Goal: Information Seeking & Learning: Learn about a topic

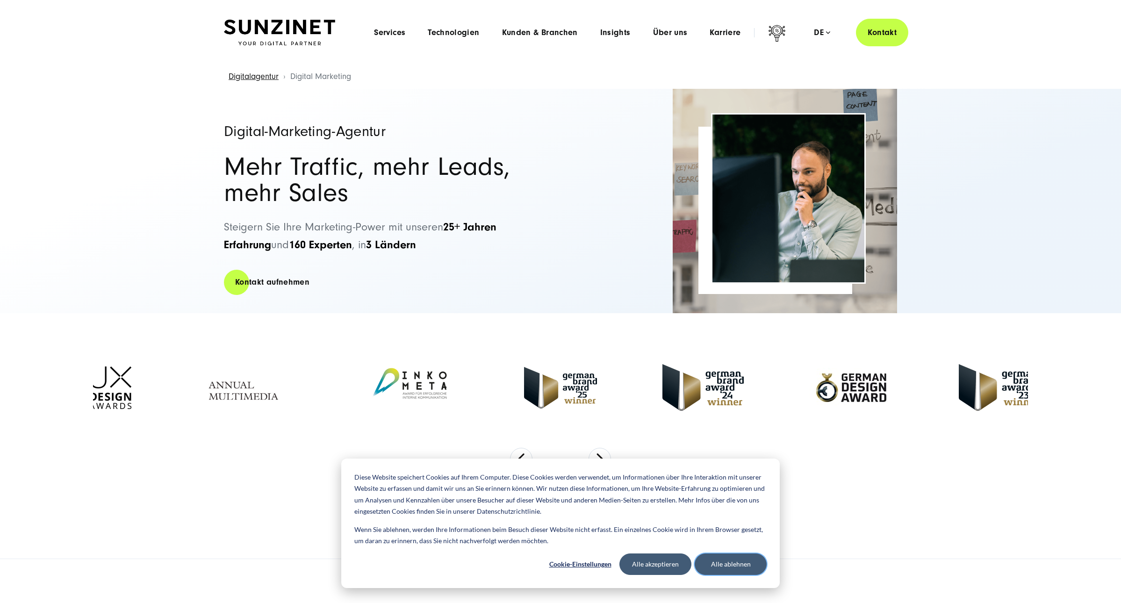
click at [731, 565] on button "Alle ablehnen" at bounding box center [730, 563] width 72 height 21
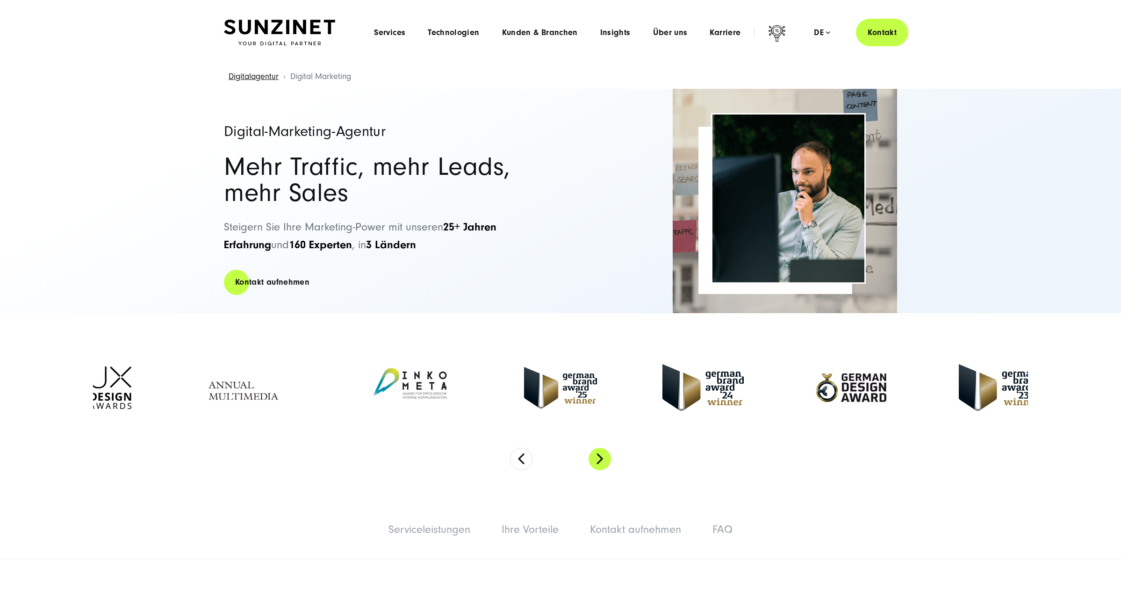
click at [604, 456] on button "Next" at bounding box center [599, 459] width 22 height 22
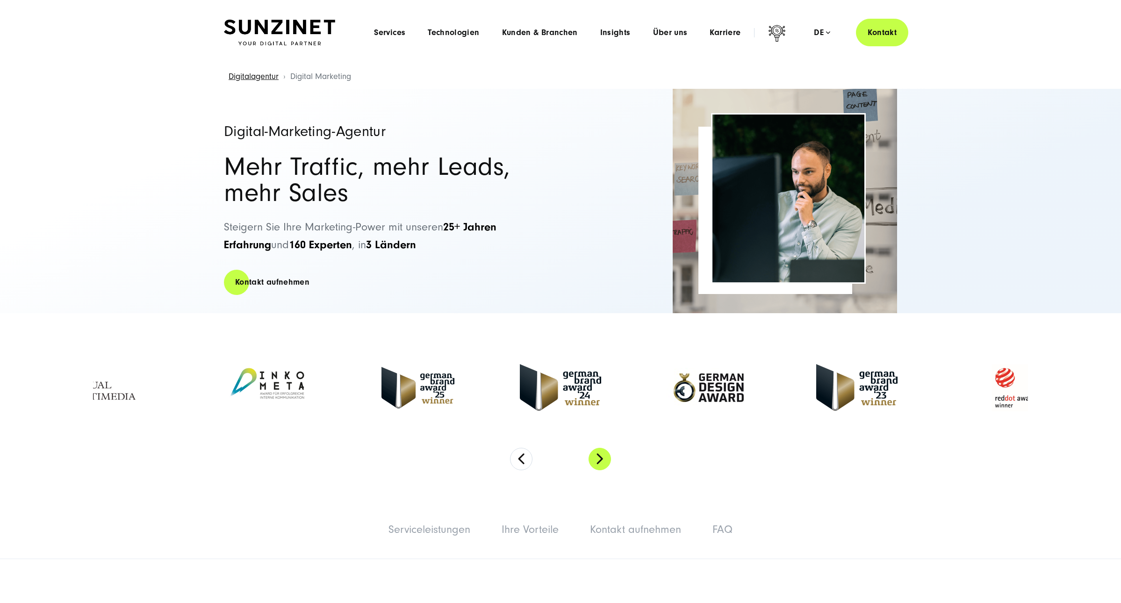
click at [604, 456] on button "Next" at bounding box center [599, 459] width 22 height 22
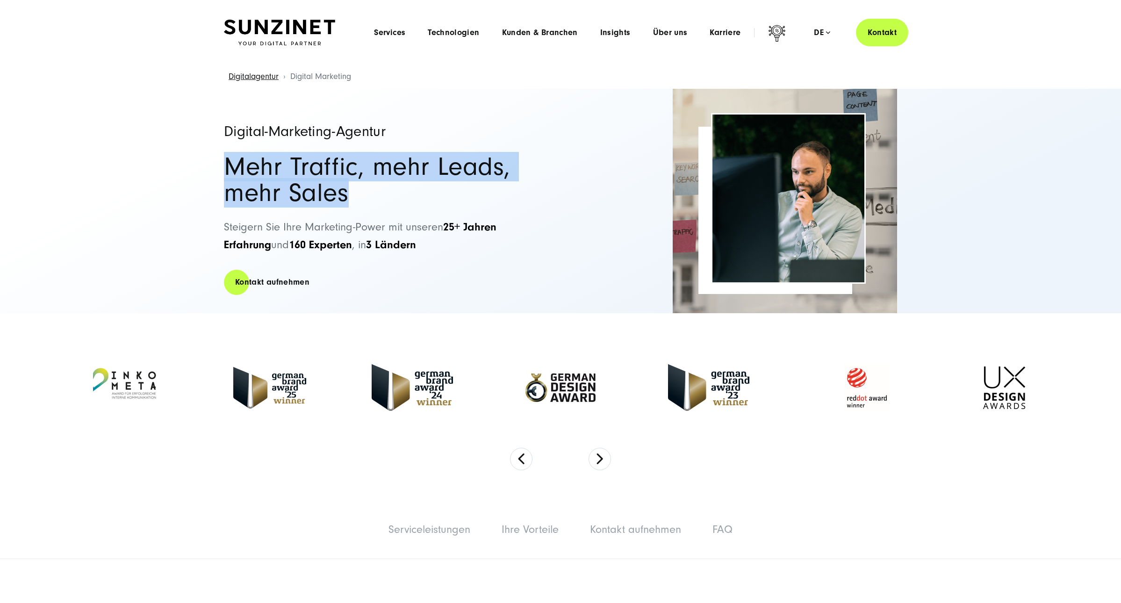
drag, startPoint x: 345, startPoint y: 205, endPoint x: 231, endPoint y: 178, distance: 117.2
click at [231, 178] on h2 "Mehr Traffic, mehr Leads, mehr Sales" at bounding box center [387, 180] width 327 height 52
click at [401, 32] on span "Services" at bounding box center [389, 32] width 31 height 9
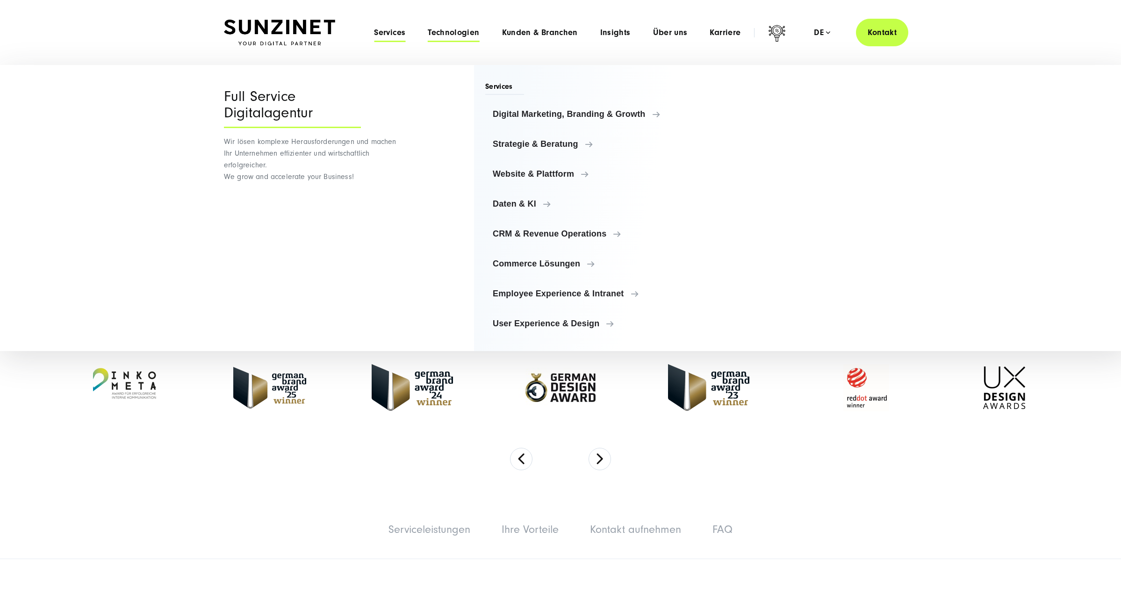
click at [459, 33] on span "Technologien" at bounding box center [453, 32] width 51 height 9
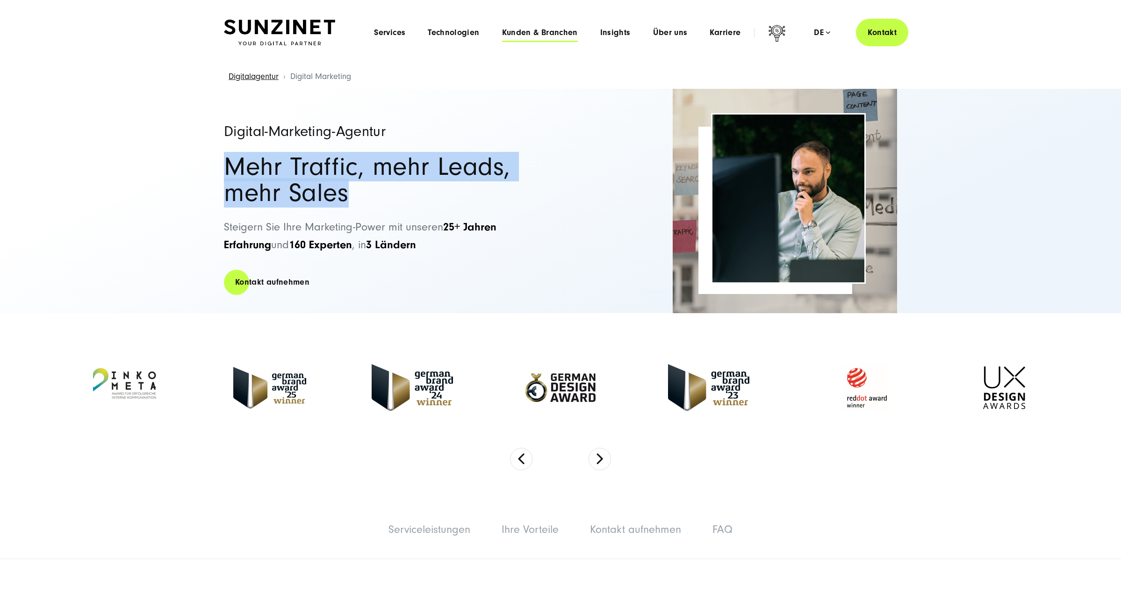
click at [529, 34] on span "Kunden & Branchen" at bounding box center [540, 32] width 76 height 9
